Goal: Navigation & Orientation: Understand site structure

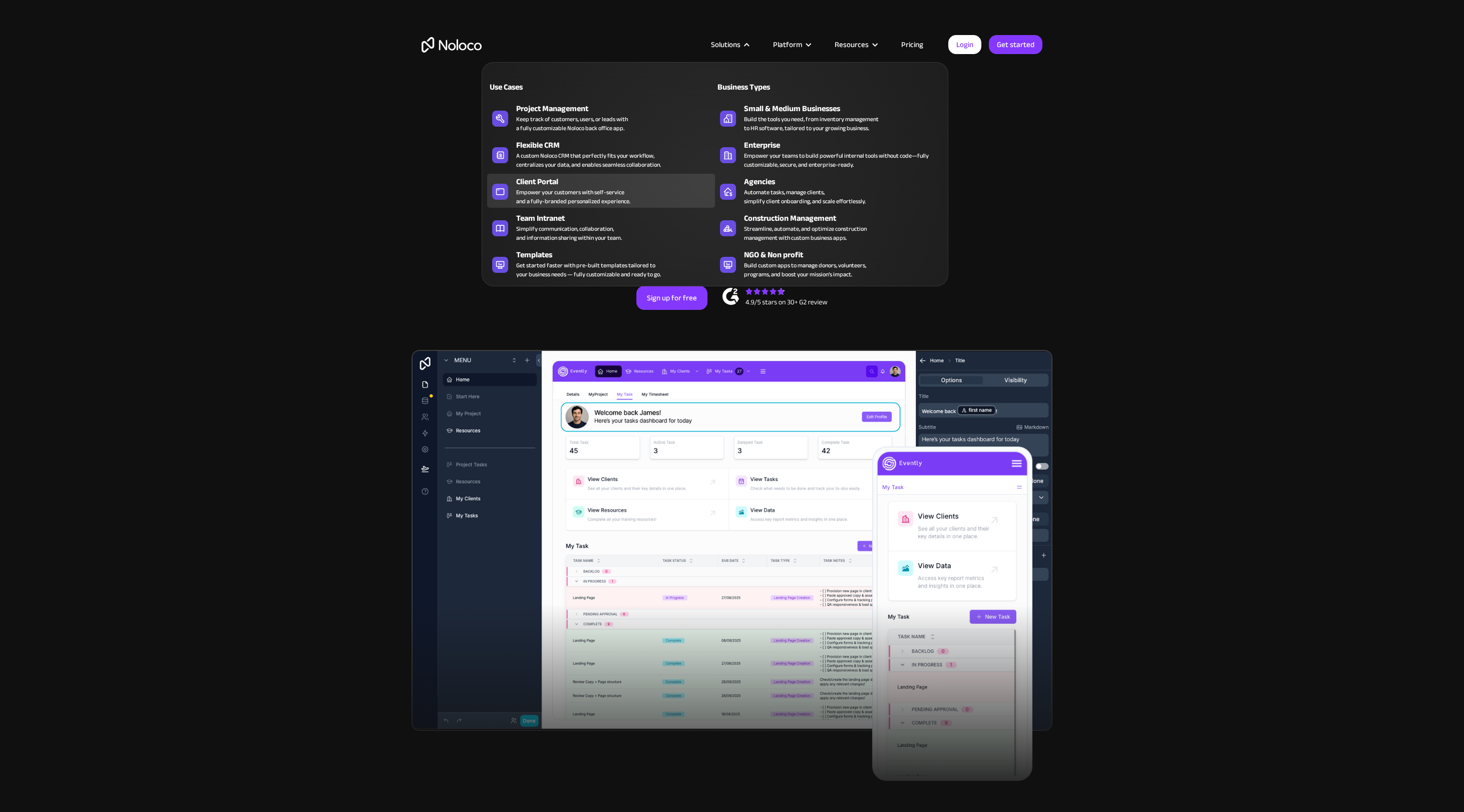
click at [555, 183] on div "Client Portal" at bounding box center [618, 181] width 203 height 12
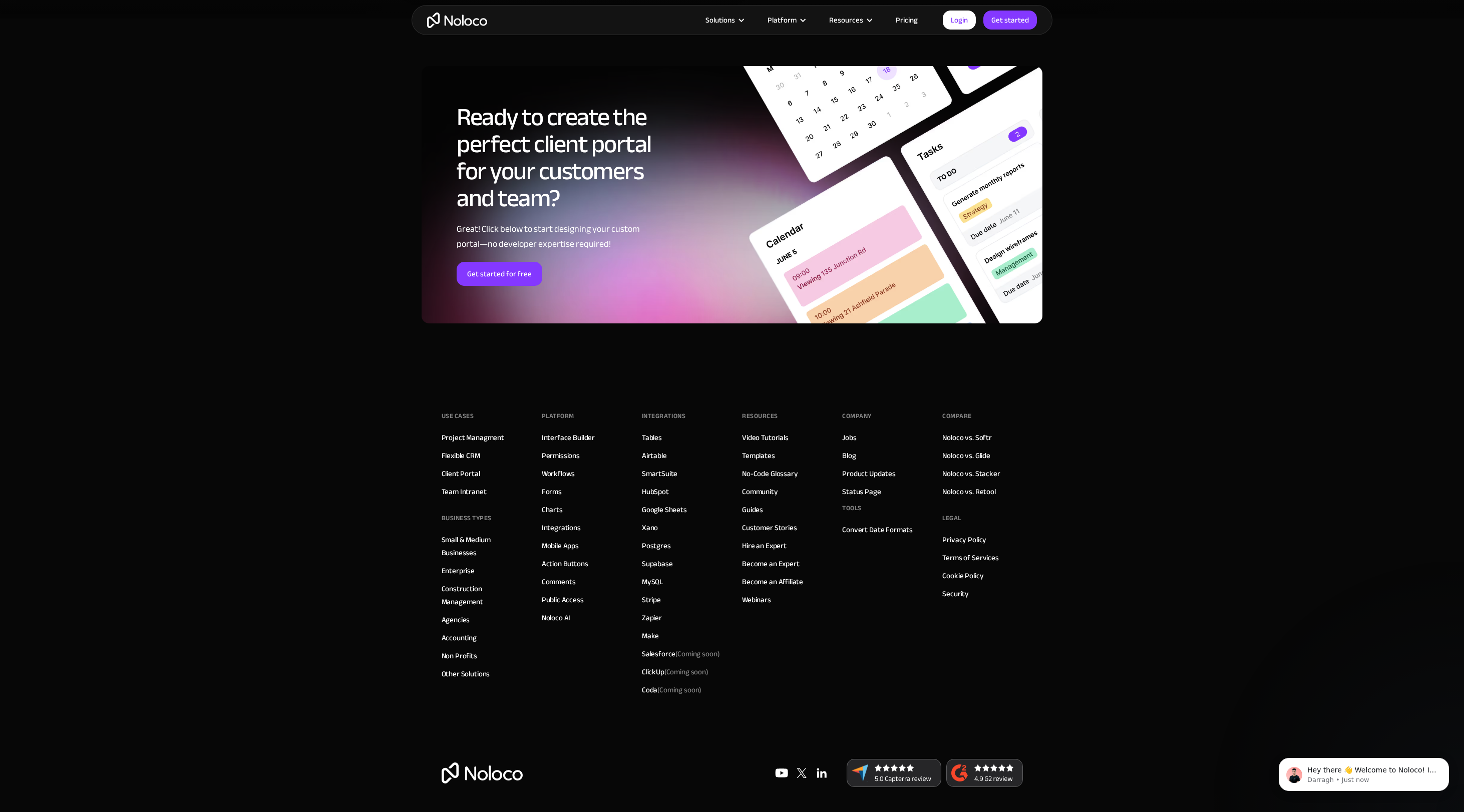
scroll to position [5233, 0]
click at [1272, 159] on section "Ready to create the perfect client portal for your customers and team? Great! C…" at bounding box center [732, 198] width 1464 height 360
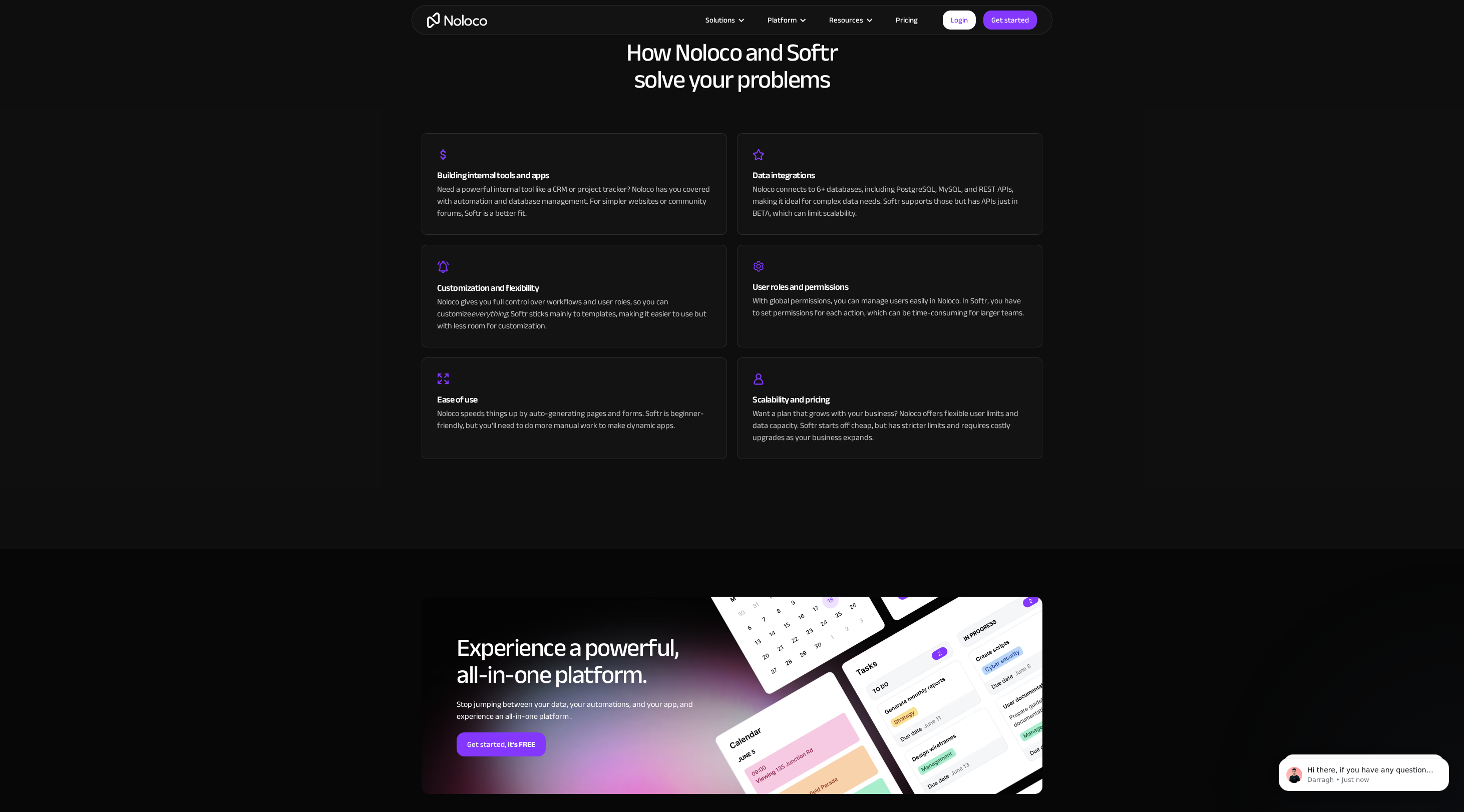
scroll to position [1922, 0]
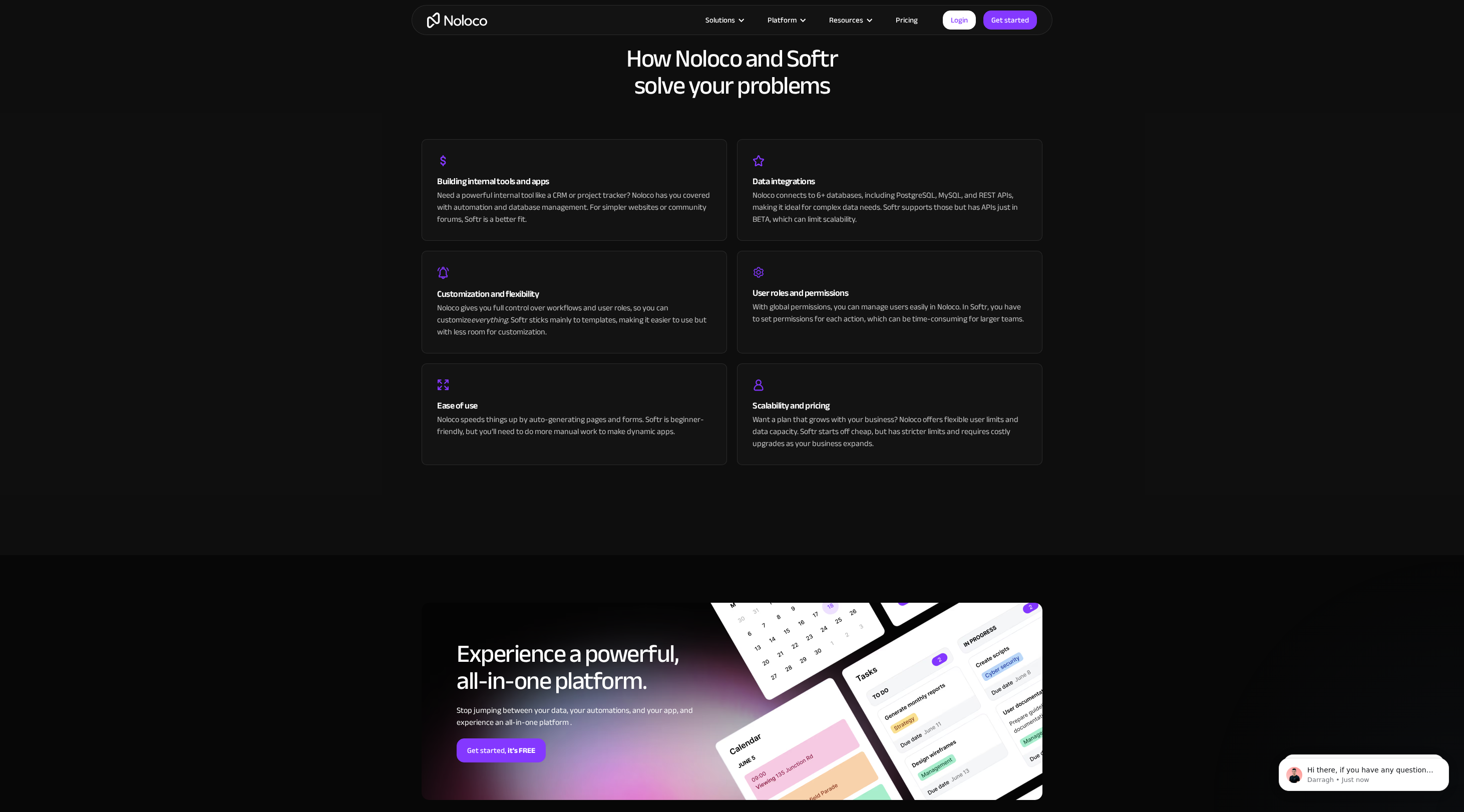
click at [905, 19] on link "Pricing" at bounding box center [906, 20] width 47 height 13
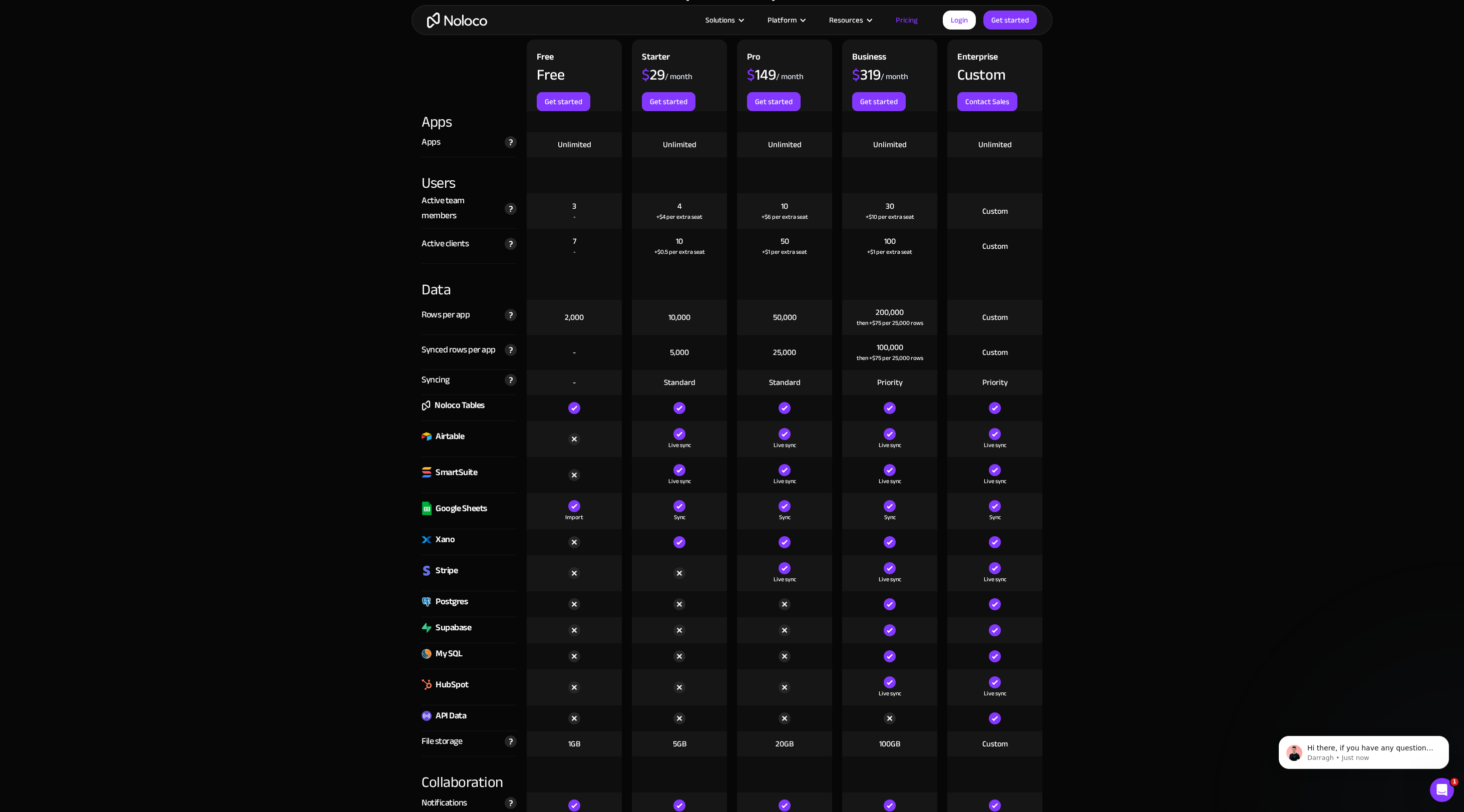
scroll to position [1016, 0]
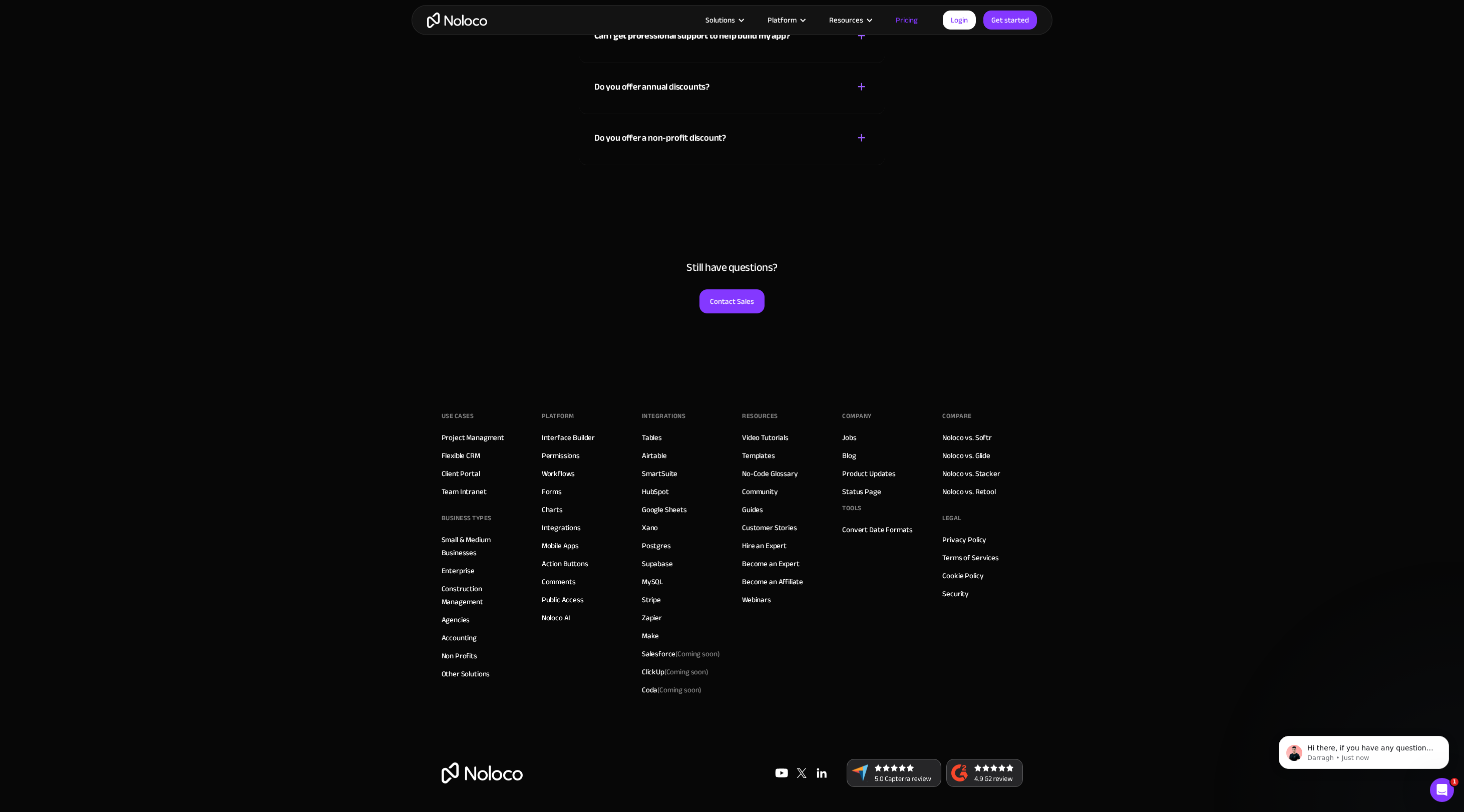
scroll to position [4604, 0]
click at [974, 541] on link "Privacy Policy" at bounding box center [964, 539] width 44 height 13
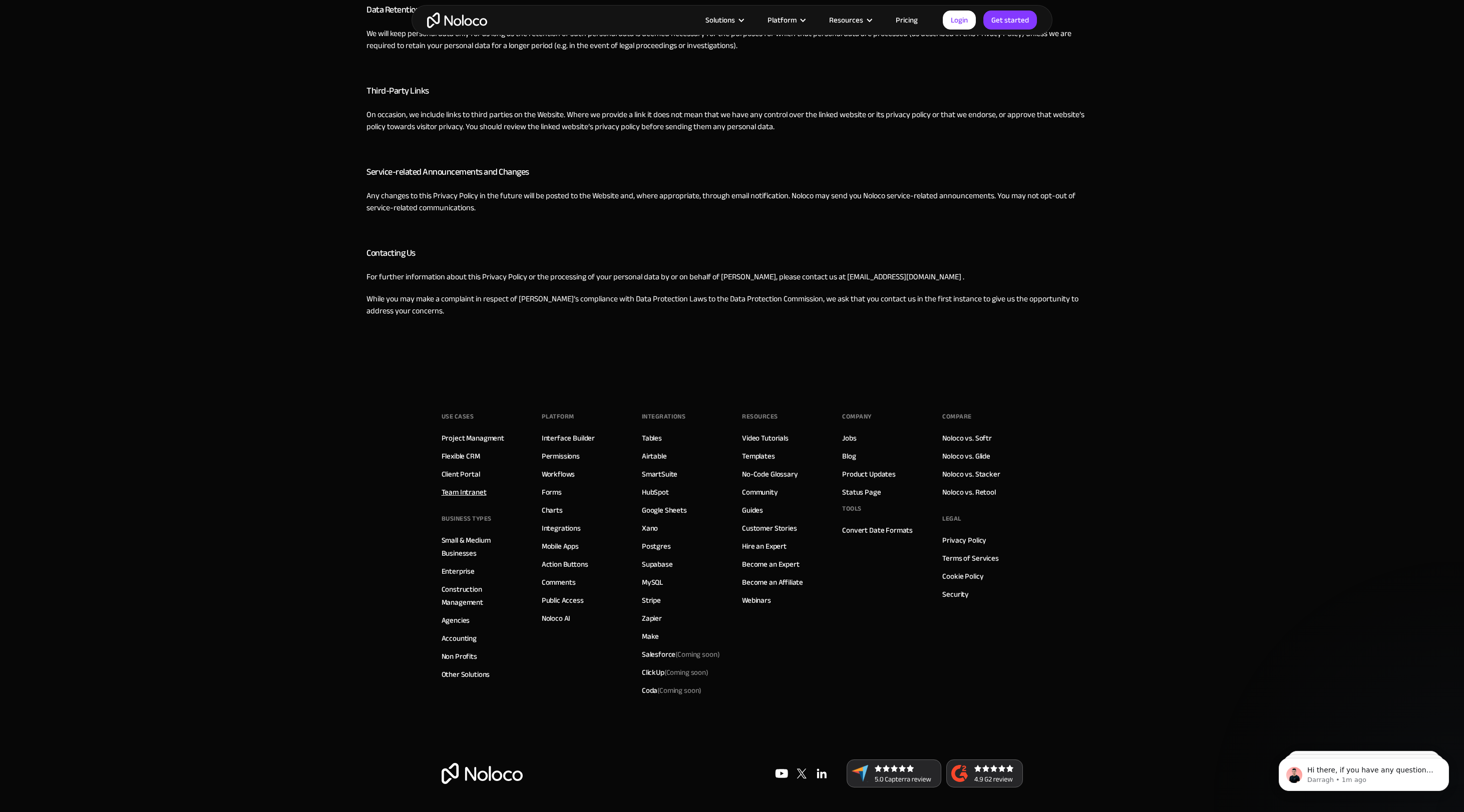
scroll to position [1648, 0]
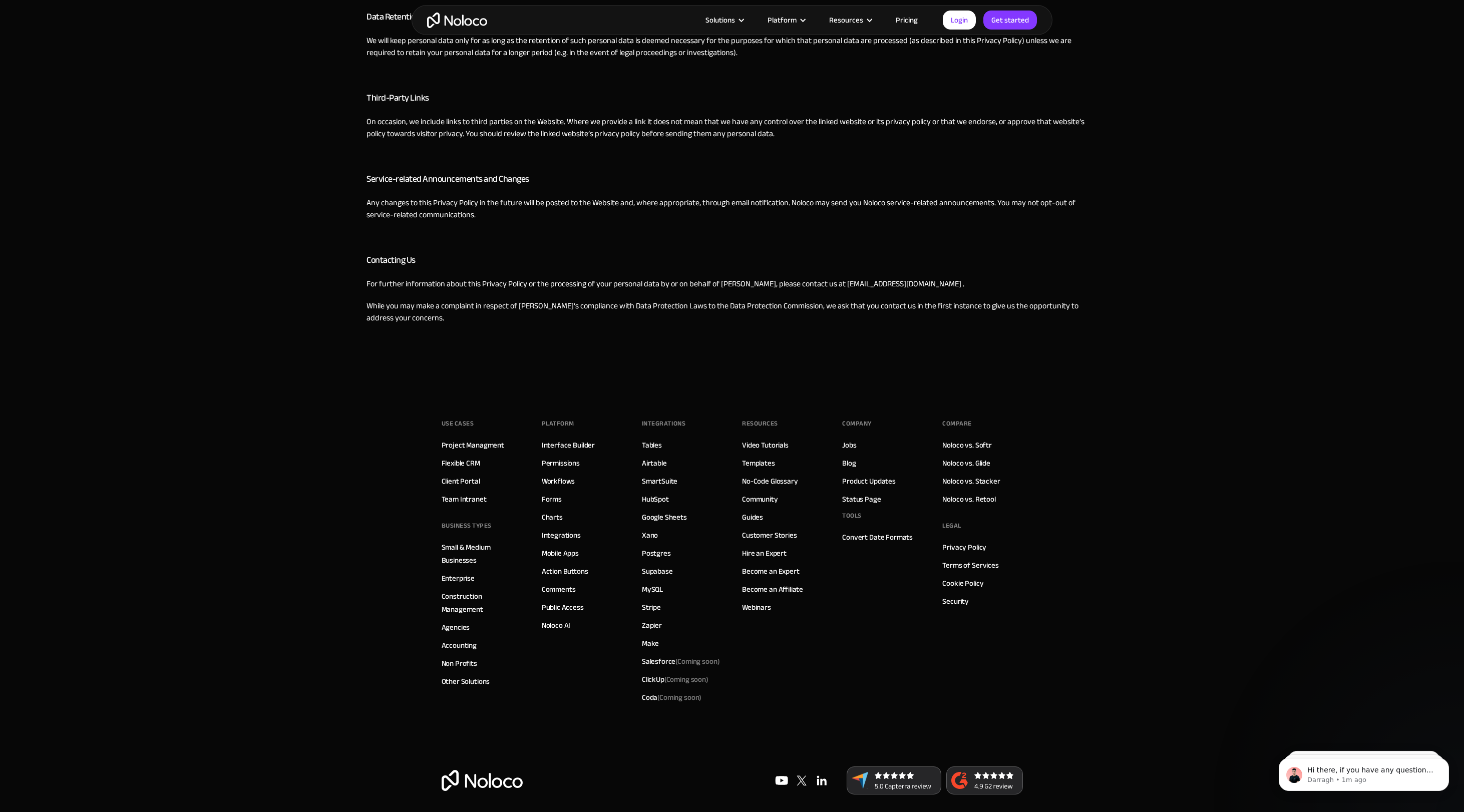
scroll to position [1642, 0]
click at [542, 442] on link "Interface Builder" at bounding box center [568, 444] width 53 height 13
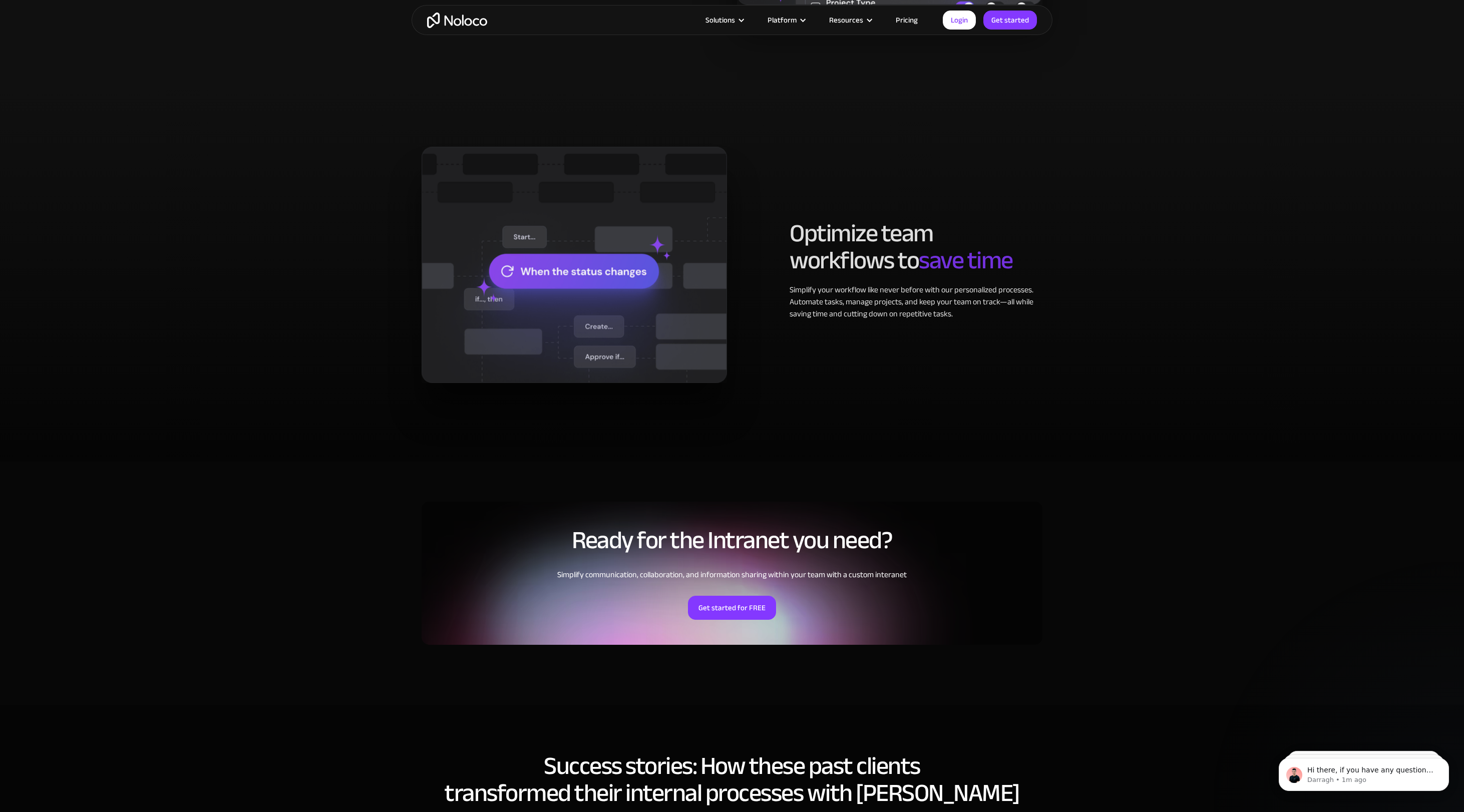
scroll to position [1939, 0]
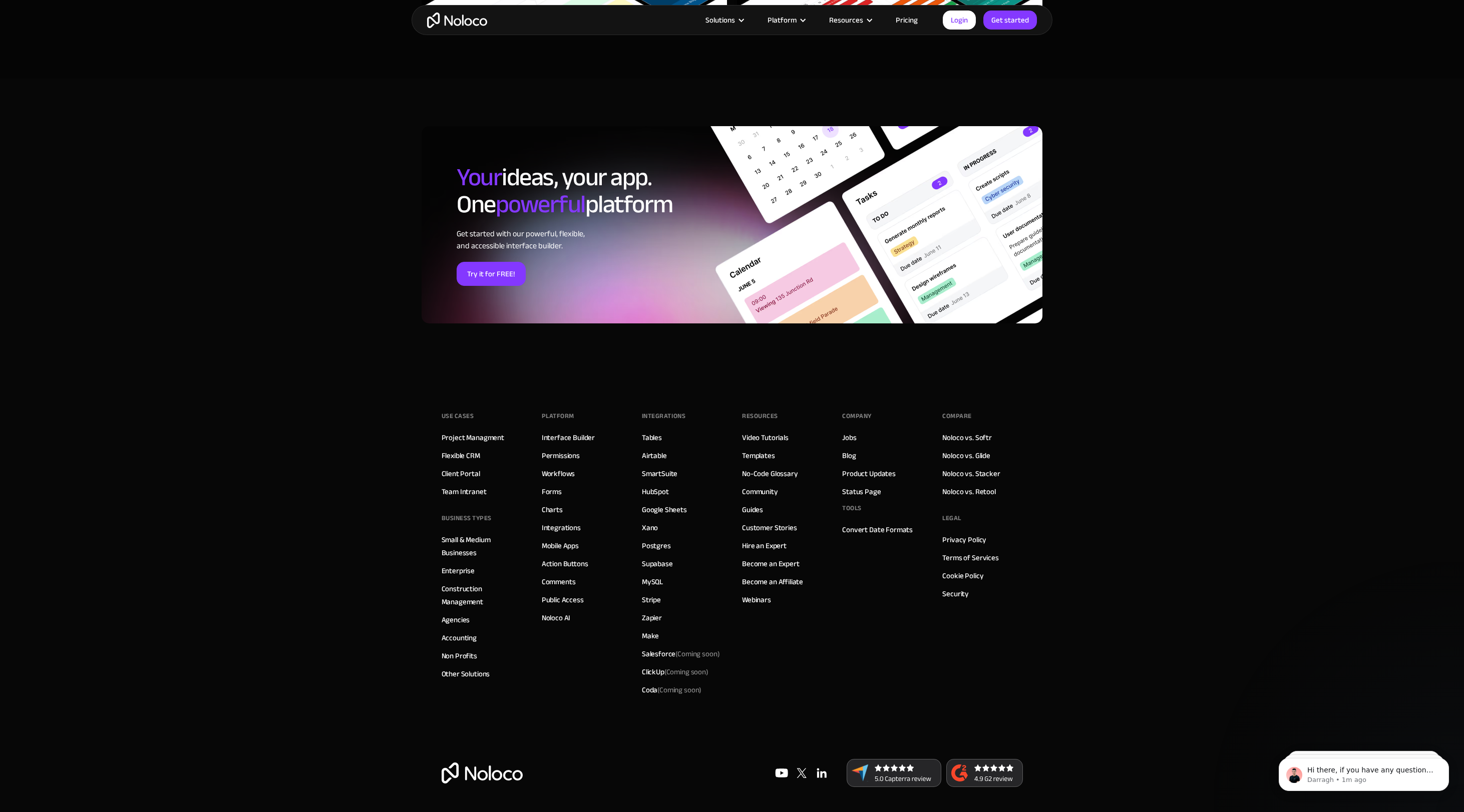
scroll to position [3140, 0]
click at [959, 597] on link "Security" at bounding box center [955, 593] width 27 height 13
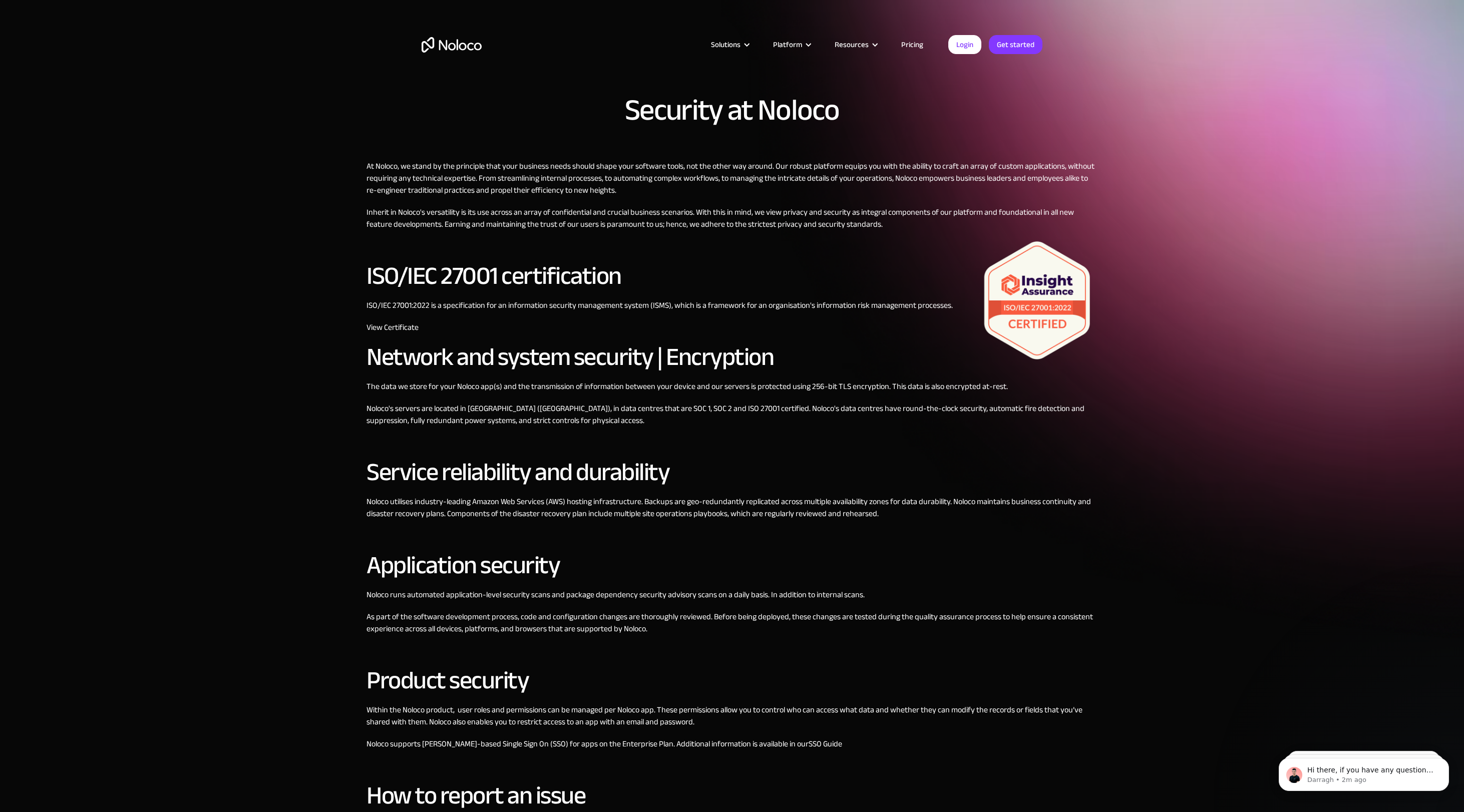
click at [100, 176] on div "Security at Noloco At Noloco, we stand by the principle that your business need…" at bounding box center [732, 460] width 1464 height 920
